Goal: Browse casually

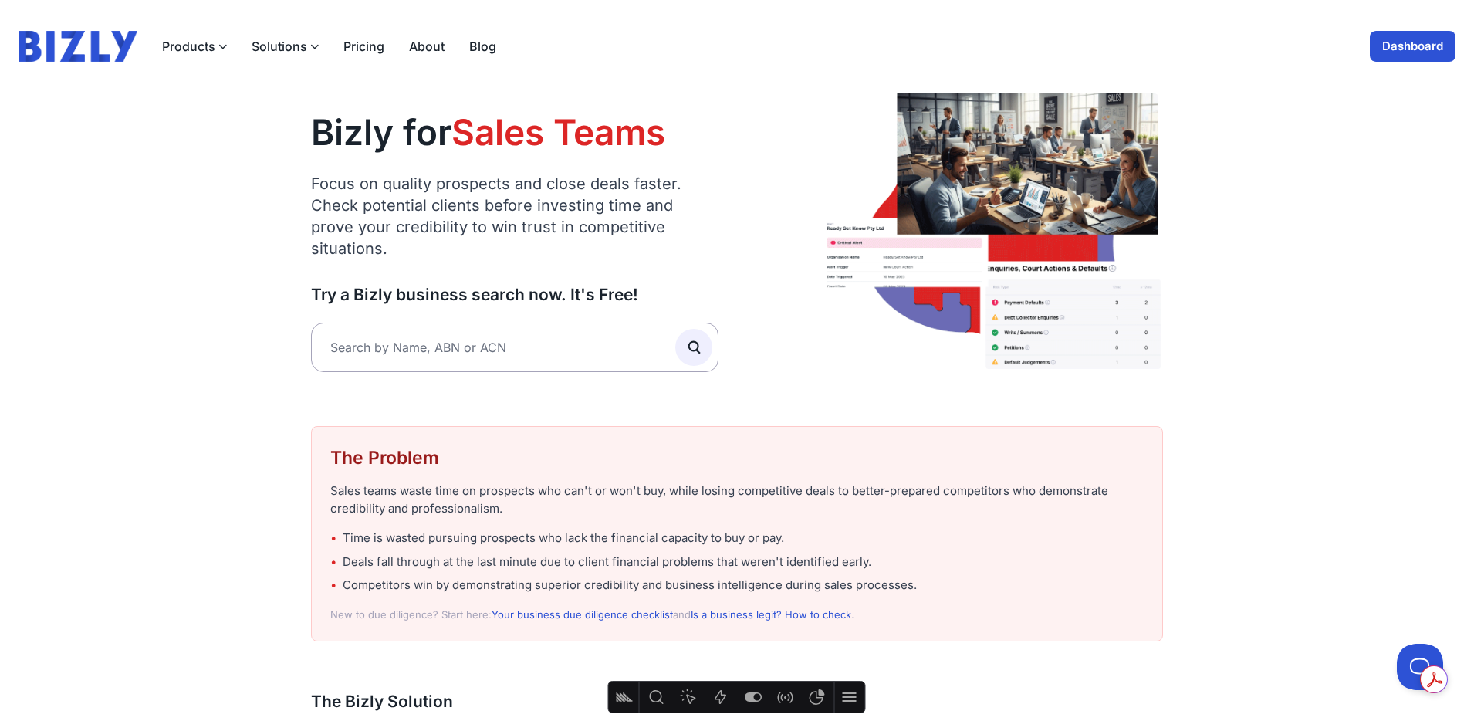
click at [64, 51] on img at bounding box center [78, 46] width 119 height 31
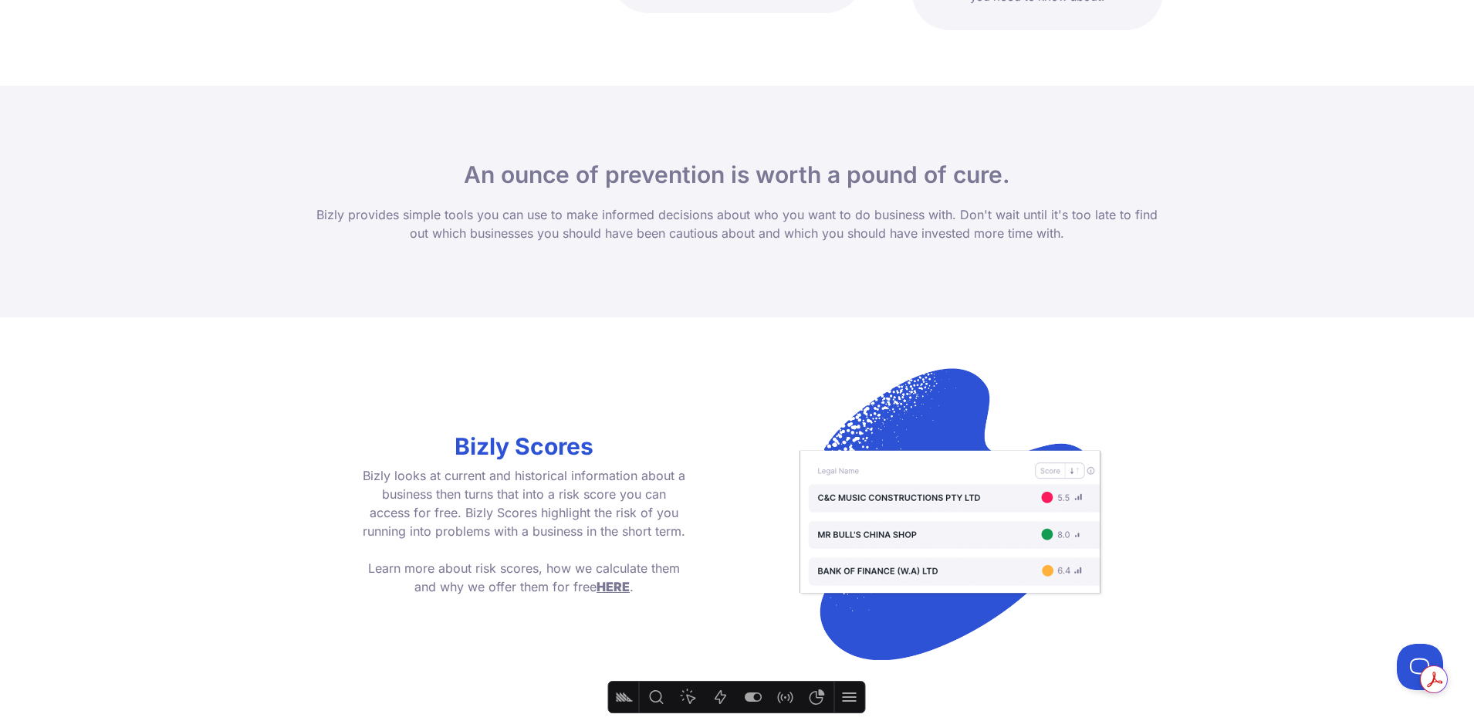
scroll to position [602, 0]
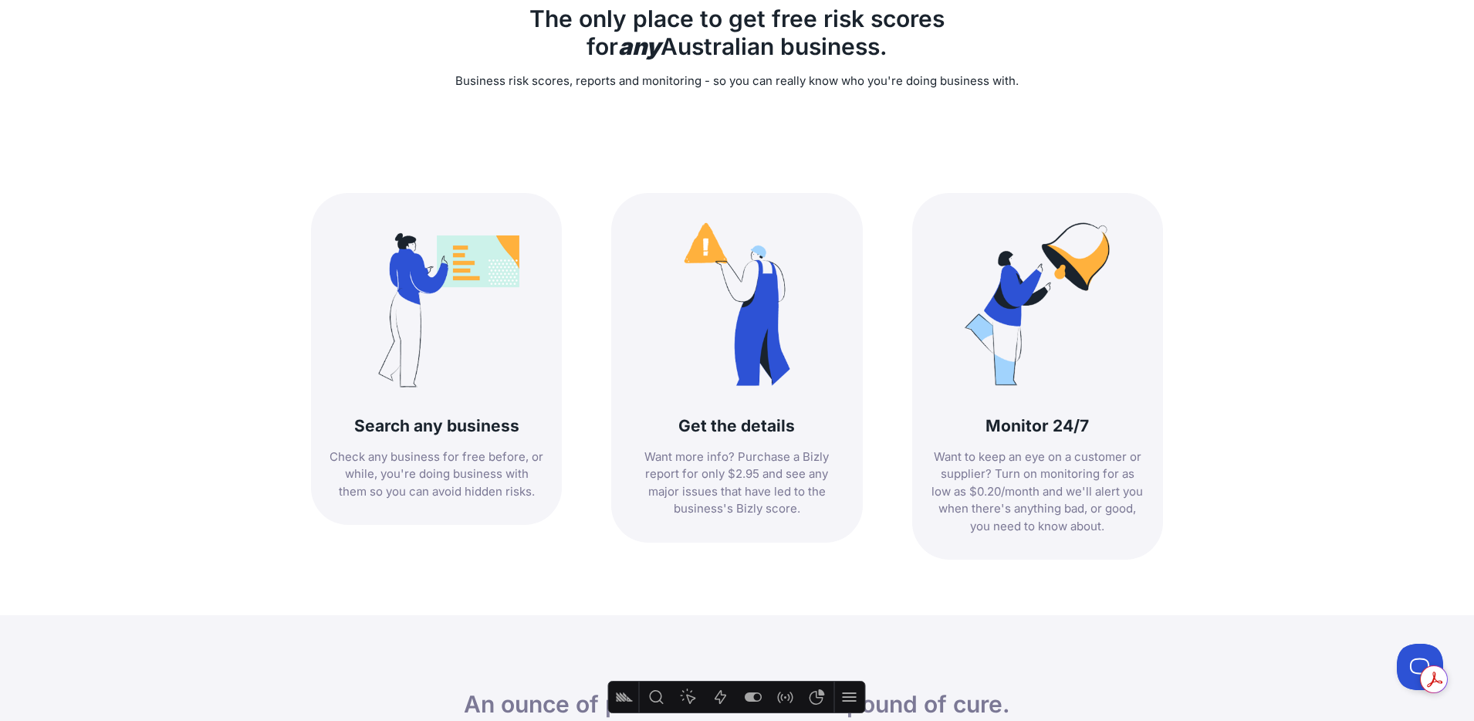
drag, startPoint x: 1377, startPoint y: 371, endPoint x: 1367, endPoint y: 368, distance: 10.3
